Goal: Transaction & Acquisition: Purchase product/service

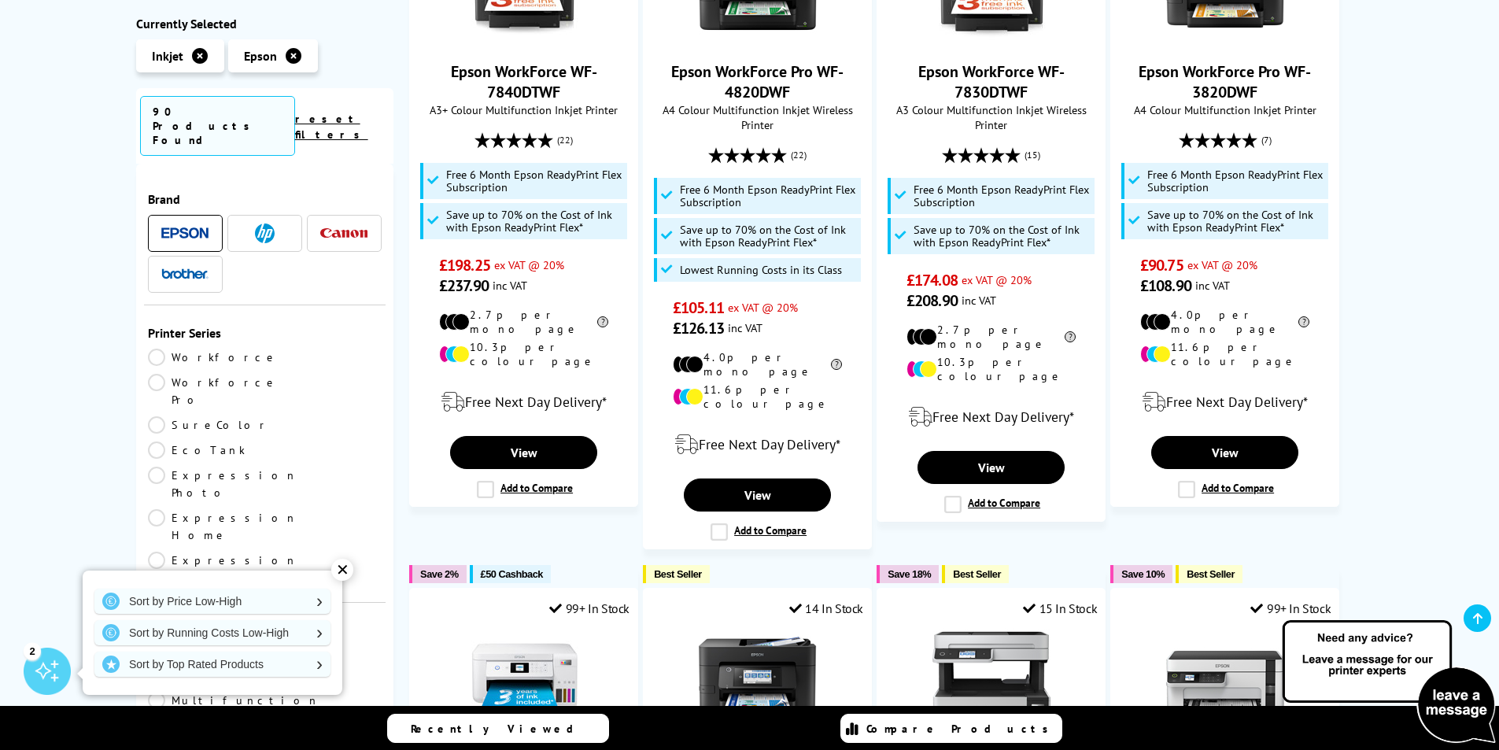
scroll to position [1259, 0]
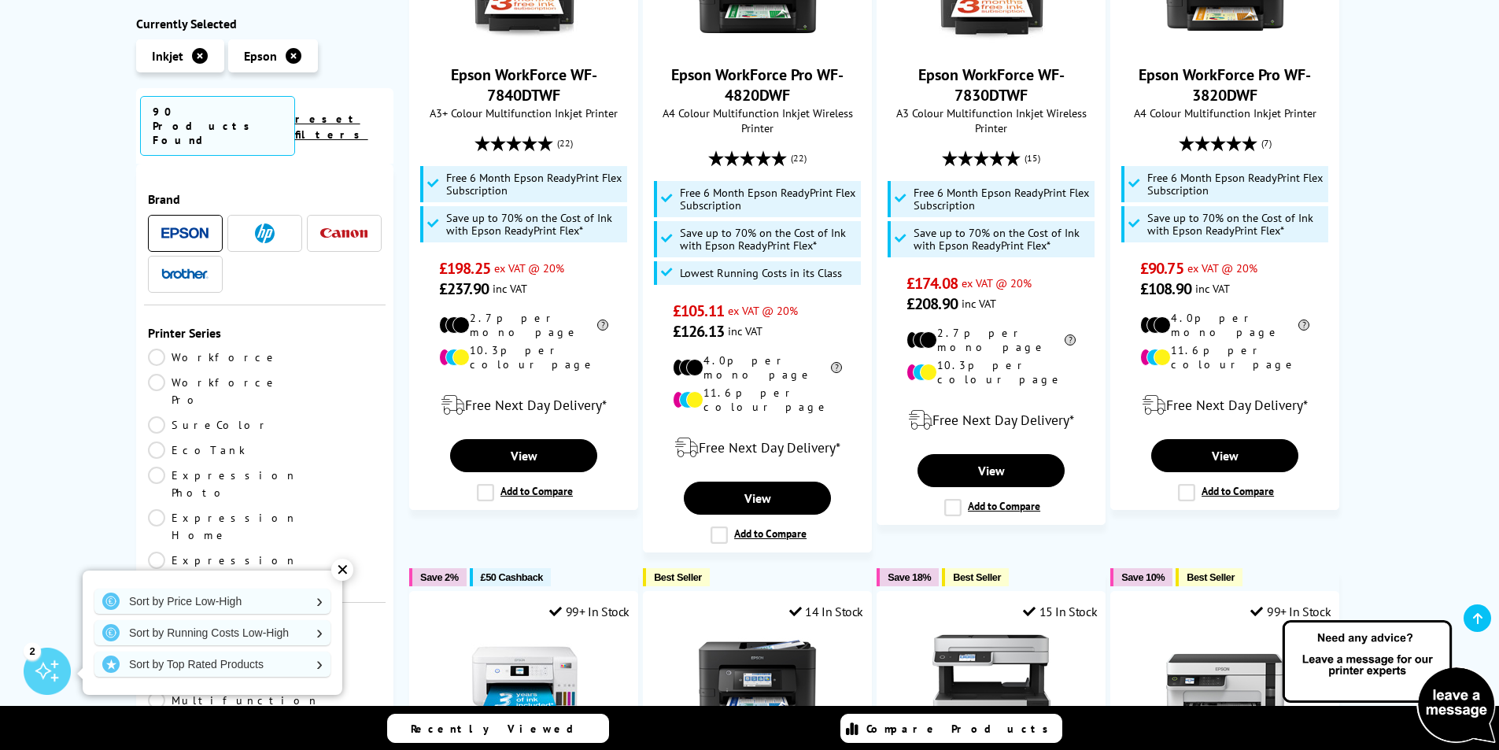
click at [158, 467] on link "Expression Photo" at bounding box center [223, 484] width 150 height 35
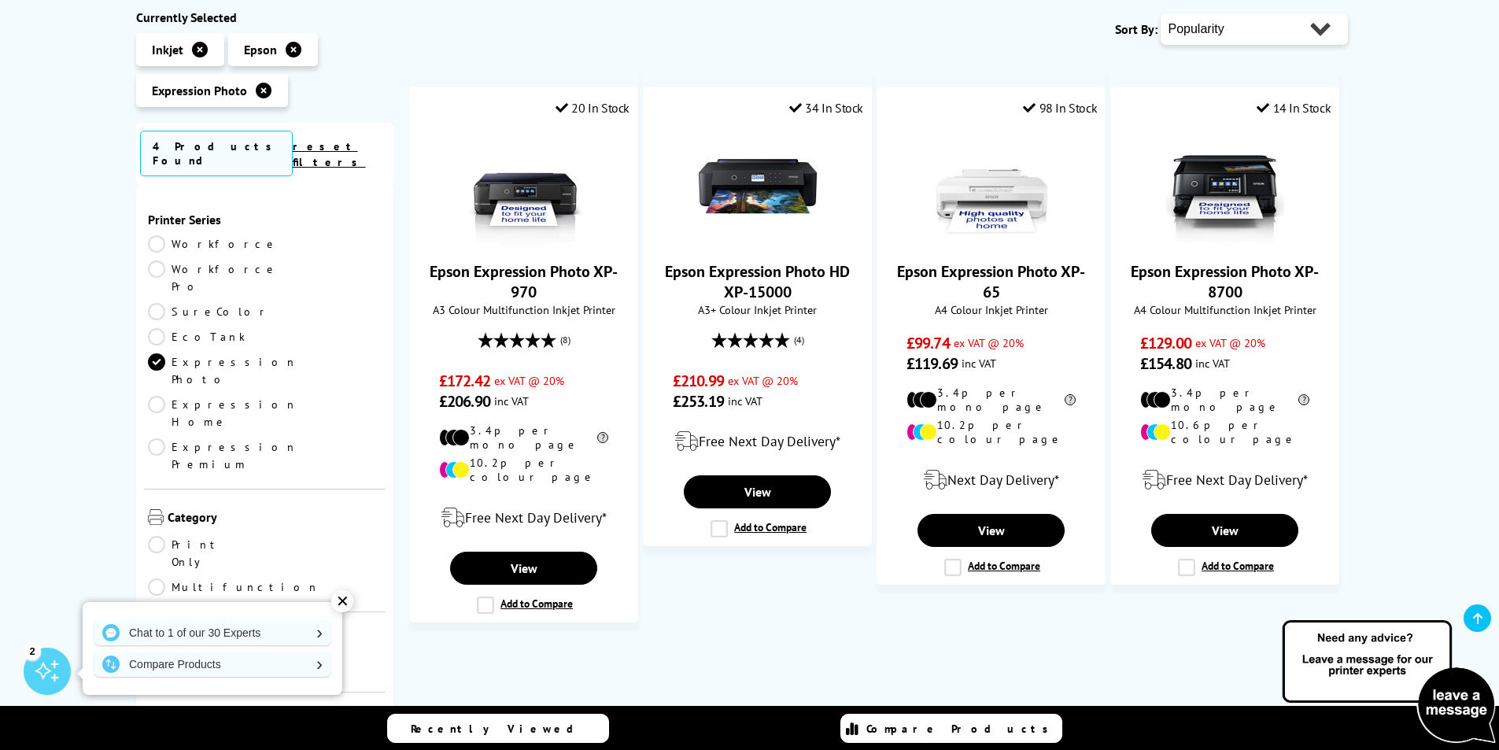
scroll to position [236, 0]
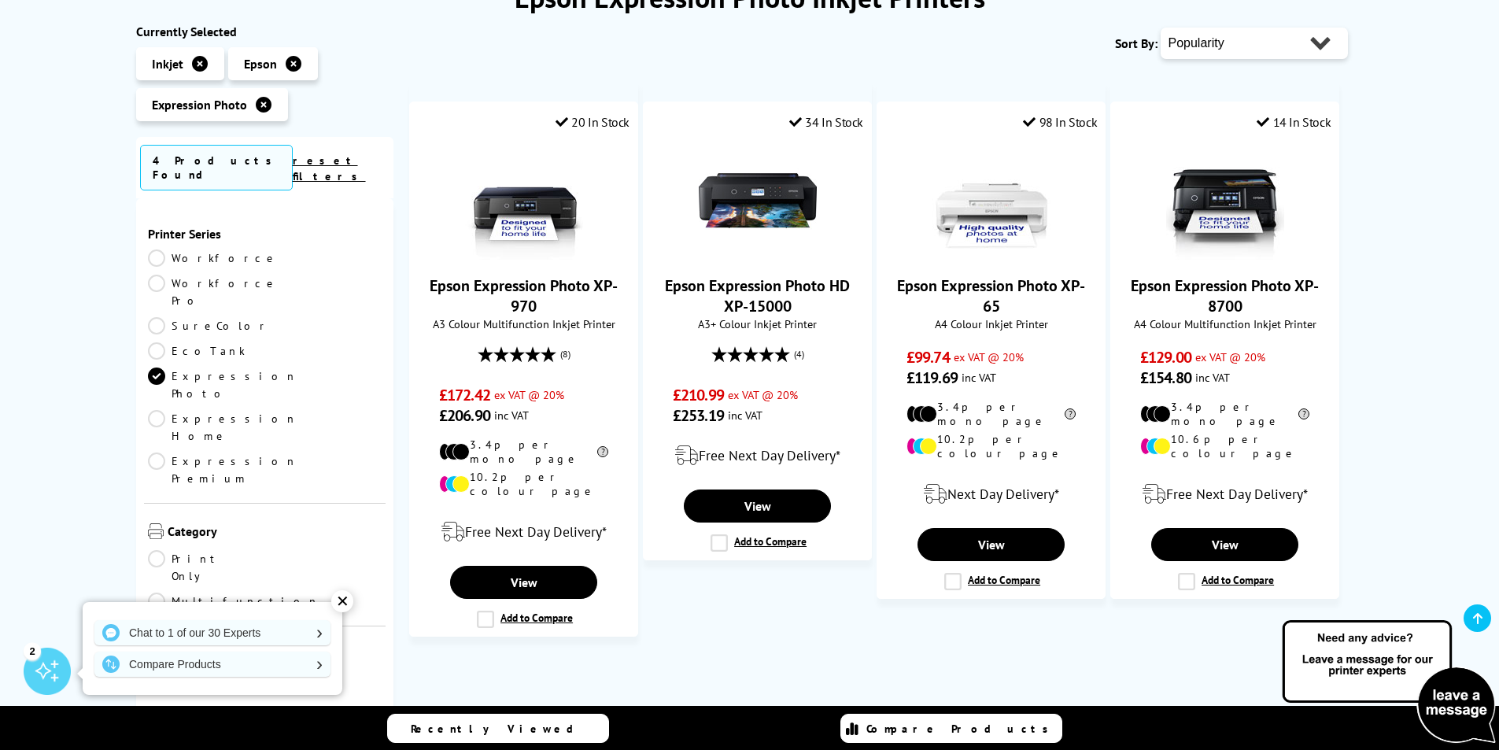
click at [273, 673] on link "A4" at bounding box center [322, 681] width 117 height 17
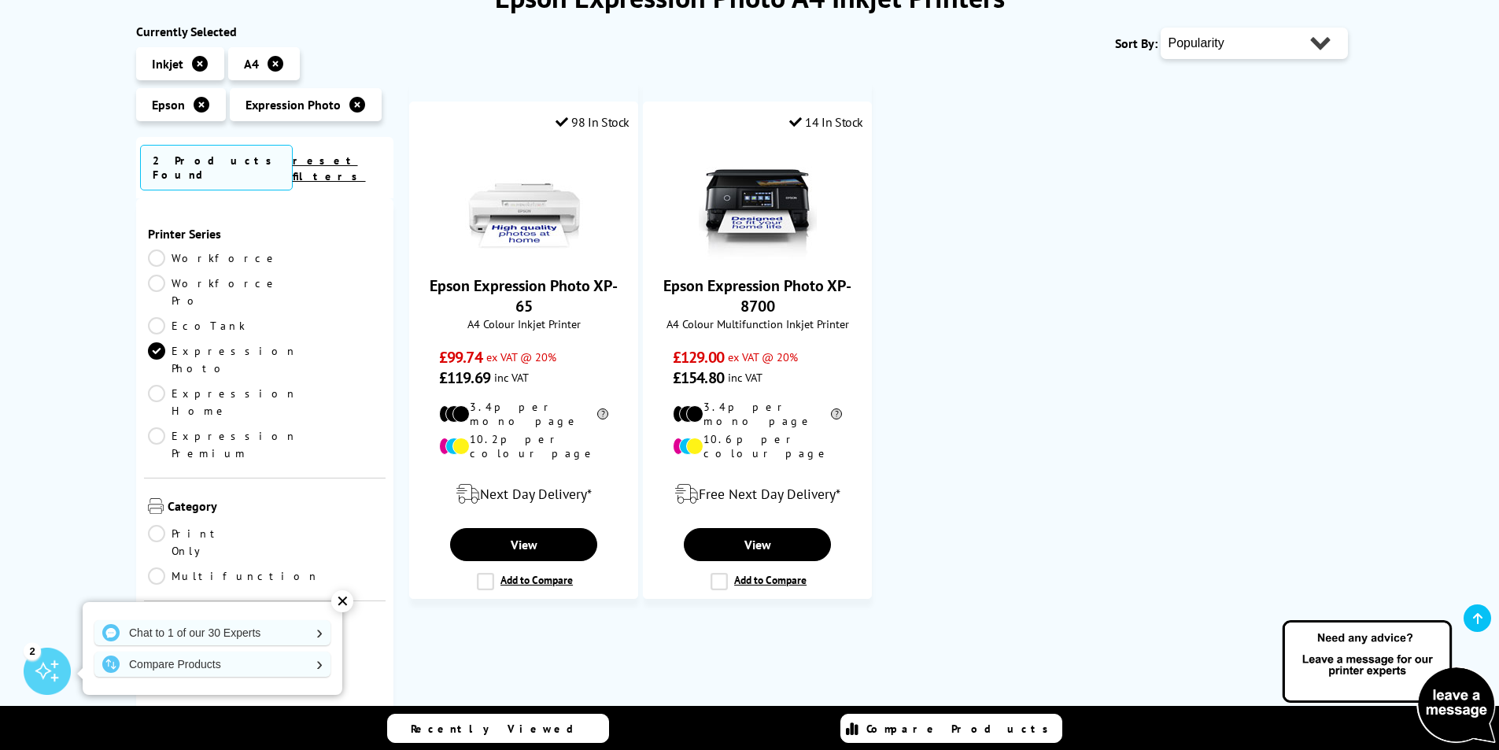
click at [161, 385] on link "Expression Home" at bounding box center [223, 402] width 150 height 35
